Goal: Task Accomplishment & Management: Complete application form

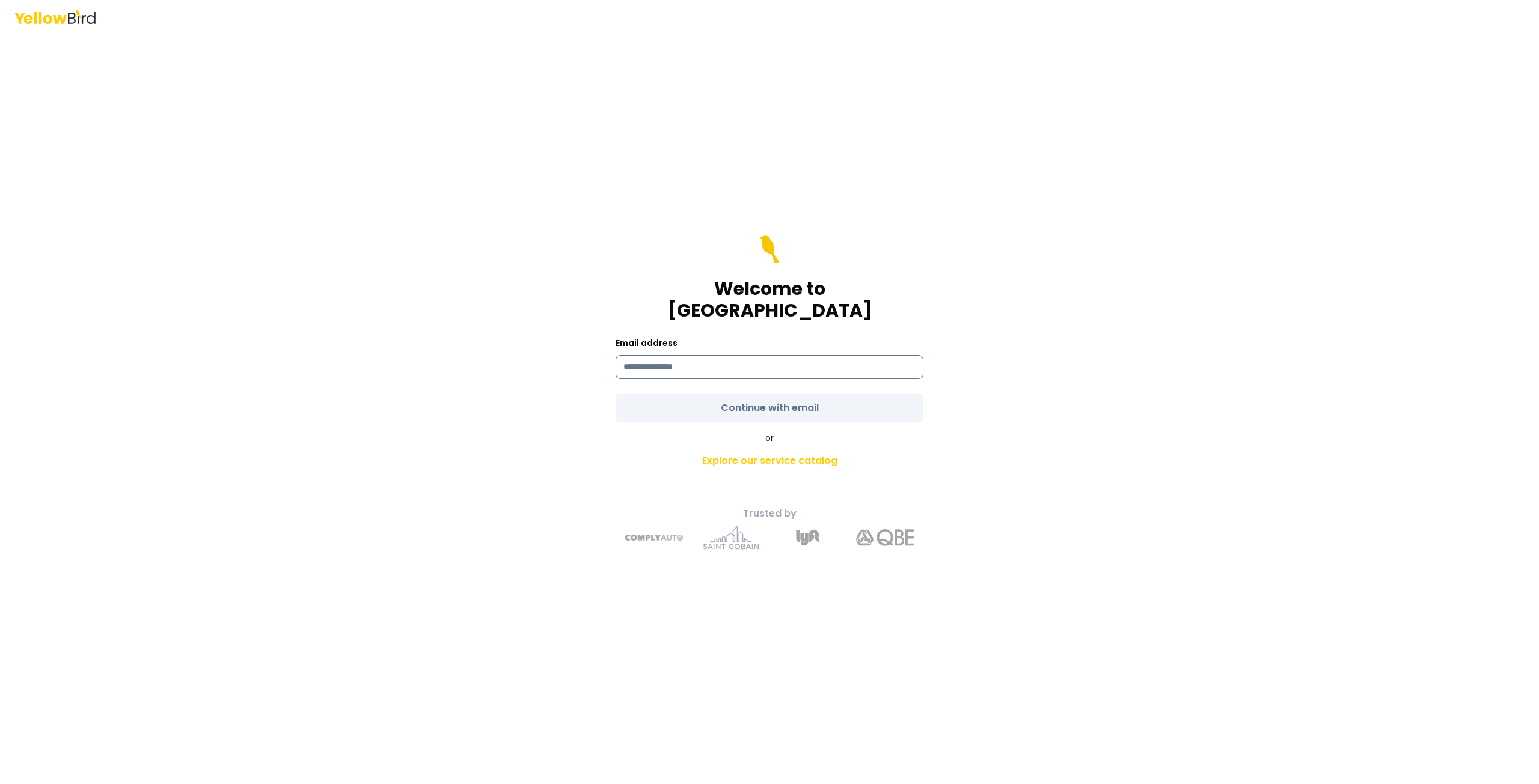
click at [706, 355] on input at bounding box center [770, 367] width 308 height 24
type input "**********"
click at [732, 385] on form "**********" at bounding box center [770, 328] width 308 height 188
click at [732, 385] on button "Continue with email" at bounding box center [770, 408] width 308 height 29
